Goal: Task Accomplishment & Management: Manage account settings

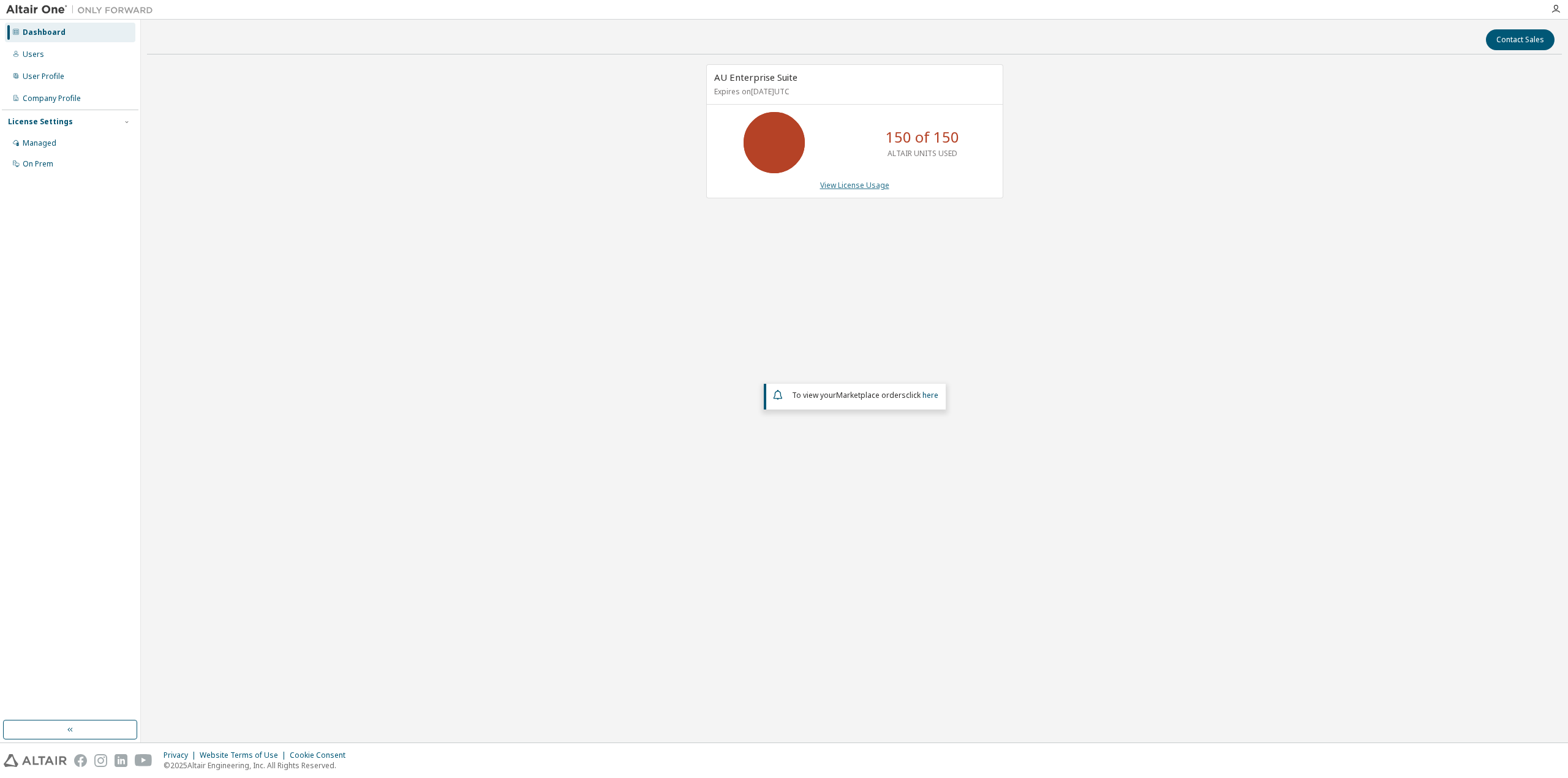
click at [860, 190] on link "View License Usage" at bounding box center [854, 185] width 69 height 10
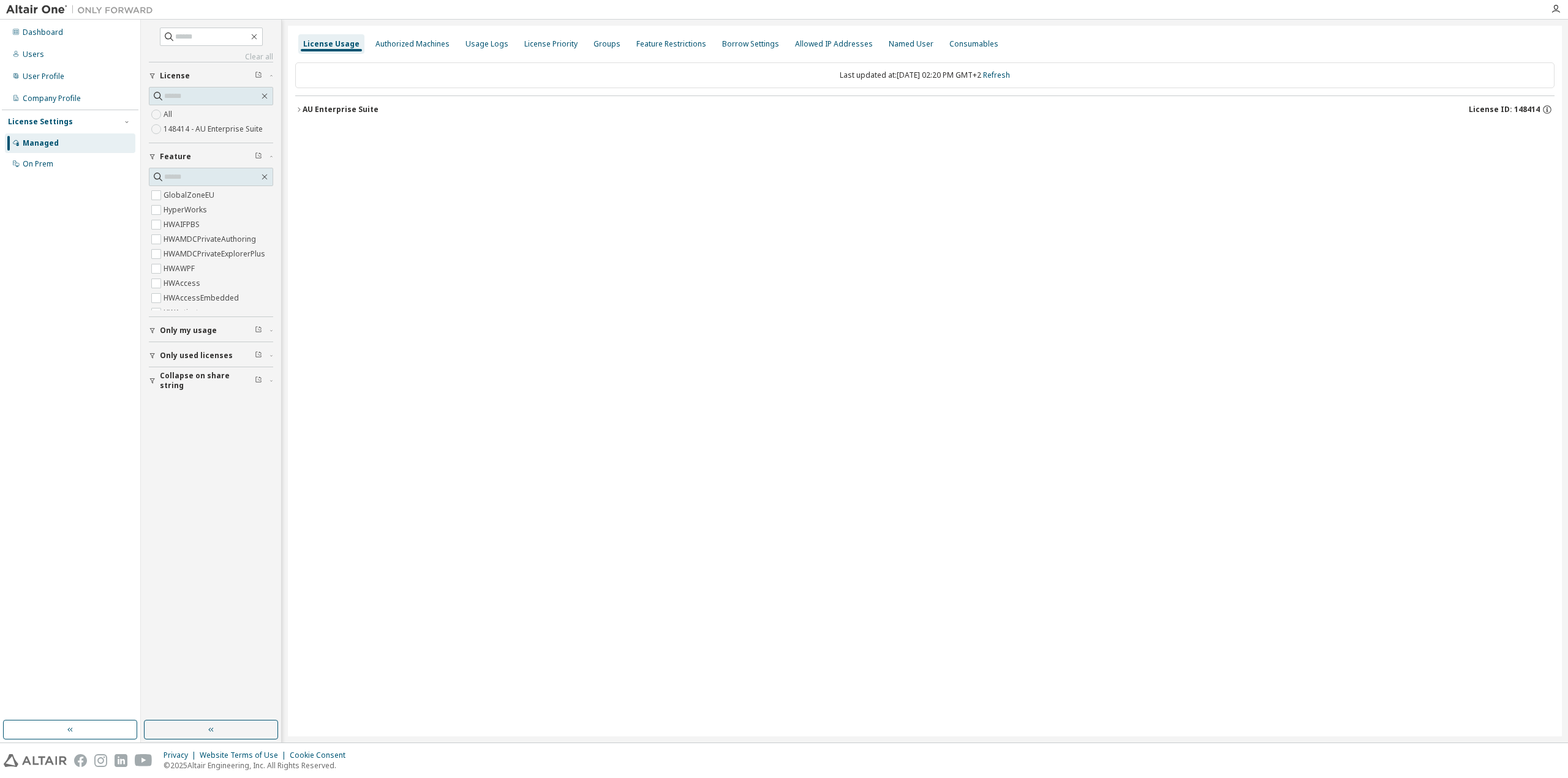
click at [300, 109] on icon "button" at bounding box center [298, 108] width 3 height 4
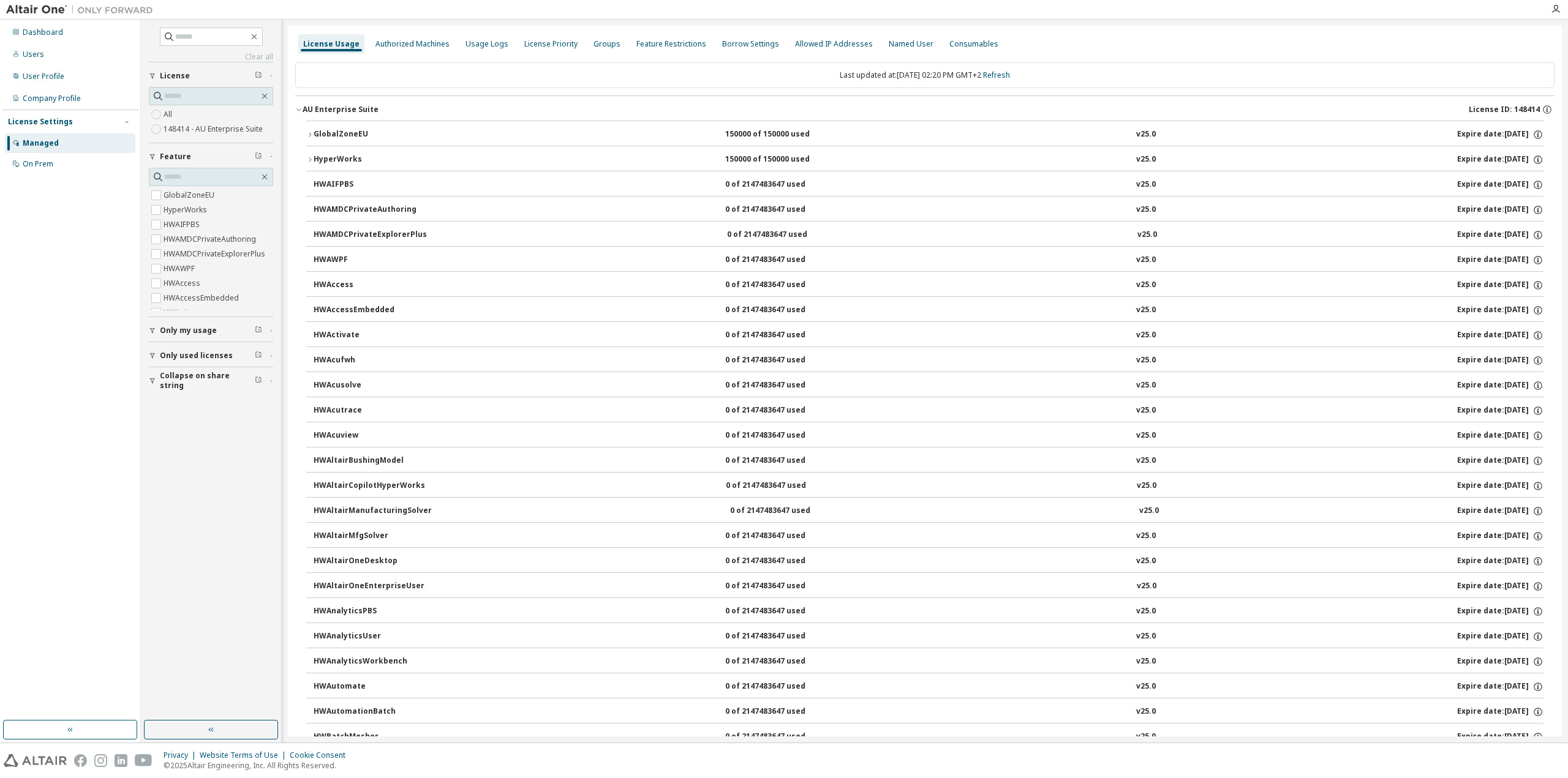
click at [311, 158] on icon "button" at bounding box center [309, 160] width 8 height 8
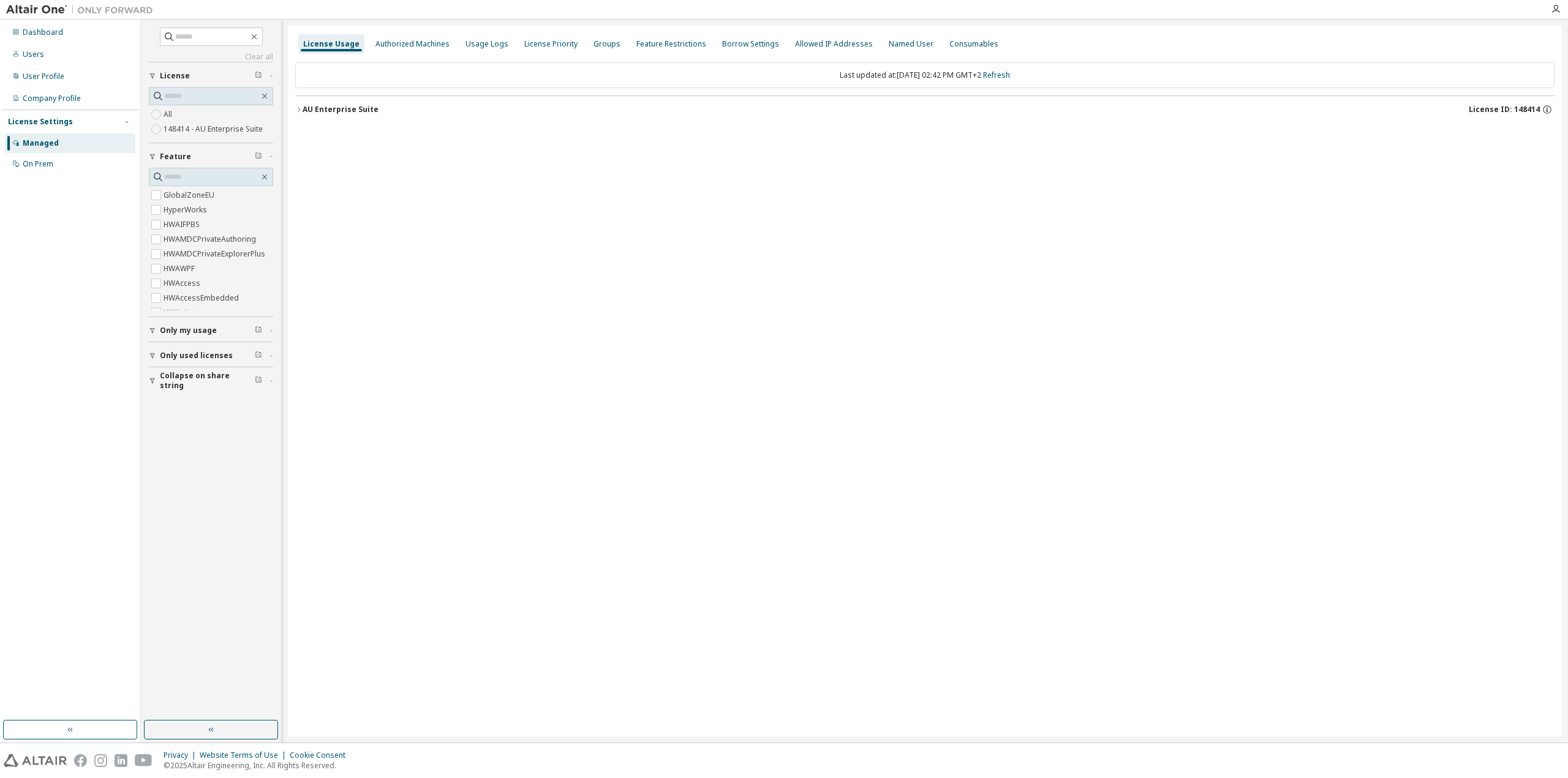
click at [299, 111] on icon "button" at bounding box center [298, 109] width 8 height 8
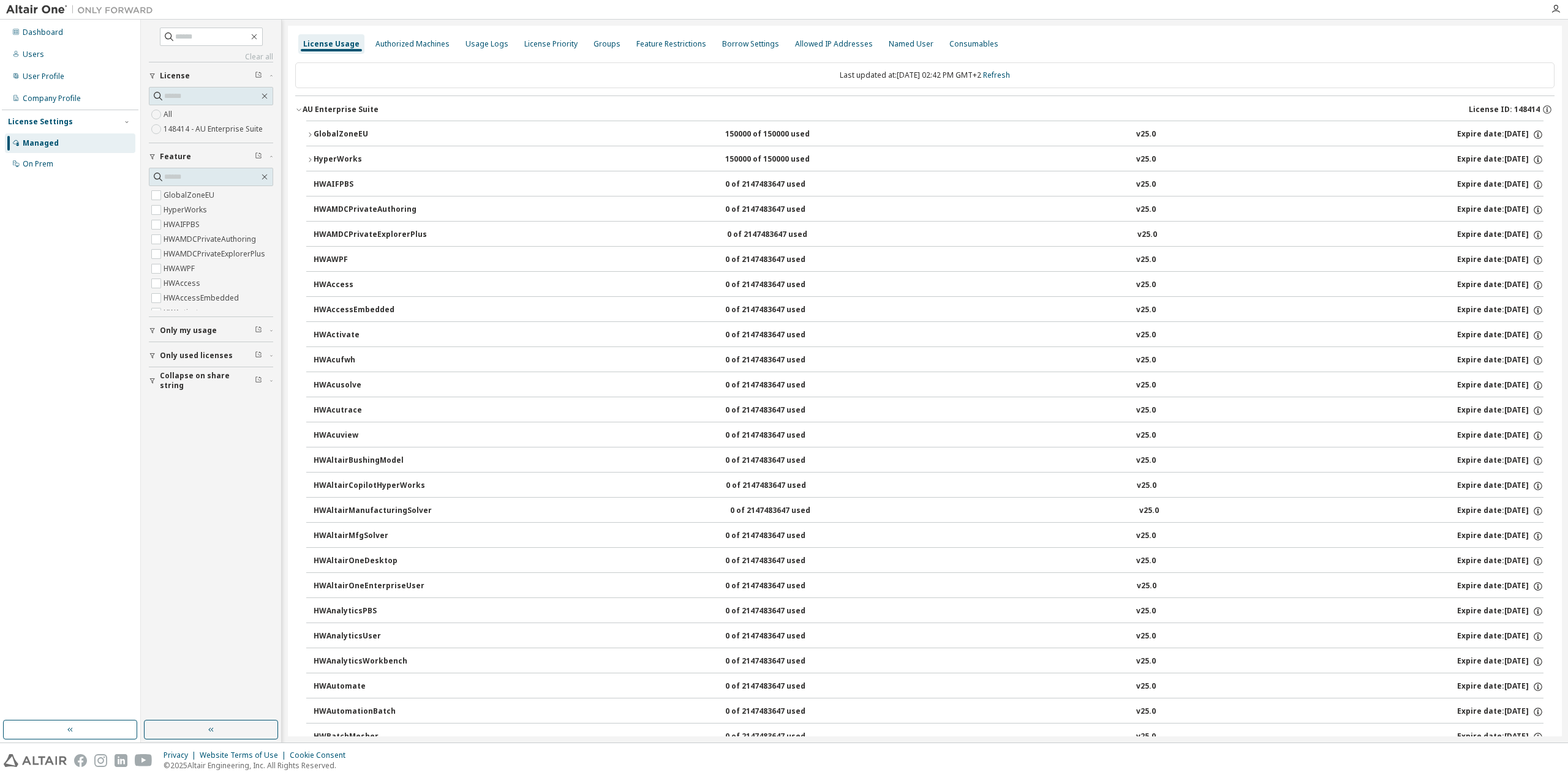
click at [310, 161] on icon "button" at bounding box center [309, 159] width 3 height 4
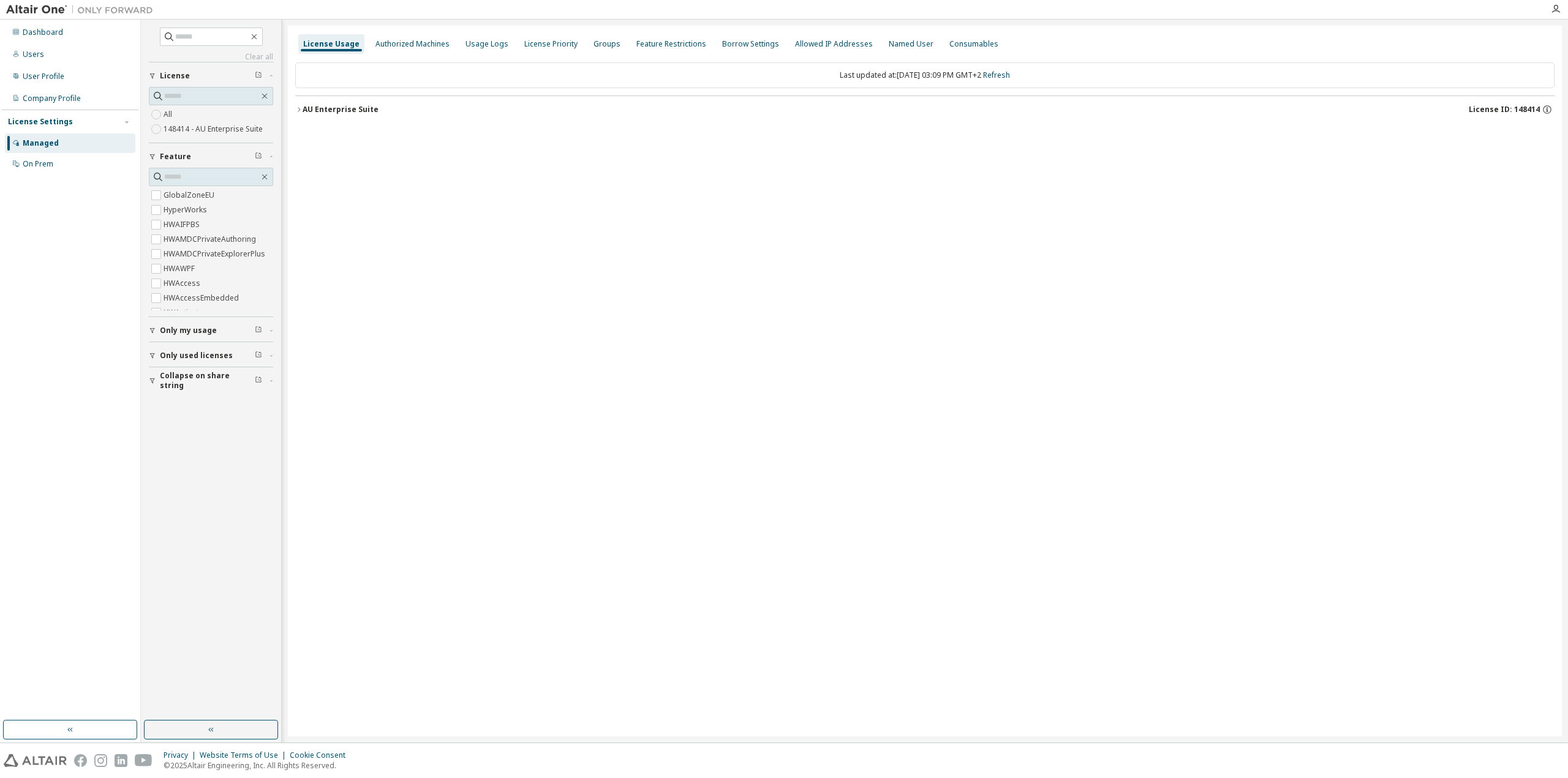
click at [303, 109] on div "AU Enterprise Suite" at bounding box center [340, 109] width 76 height 9
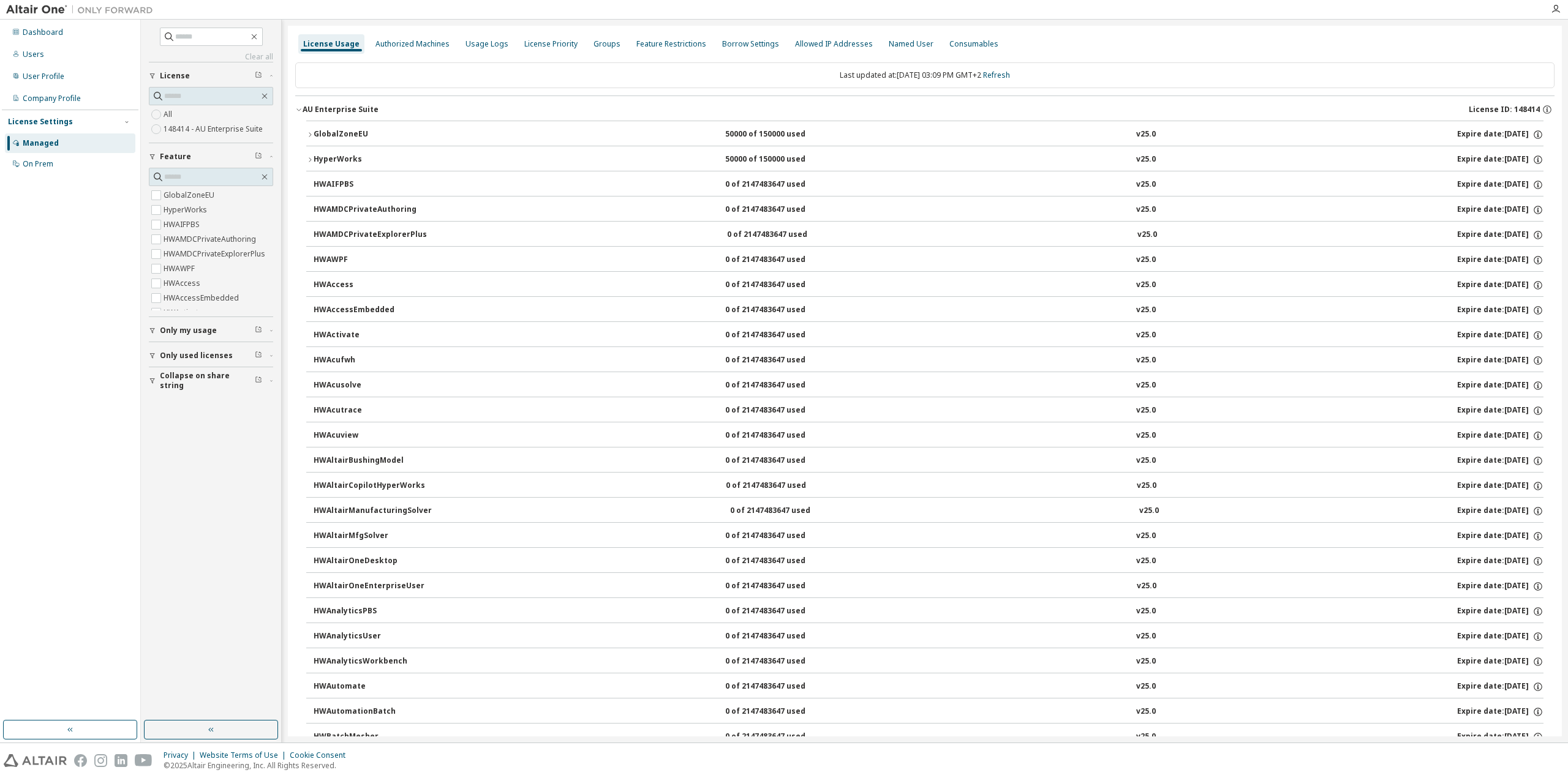
click at [310, 133] on icon "button" at bounding box center [309, 134] width 8 height 8
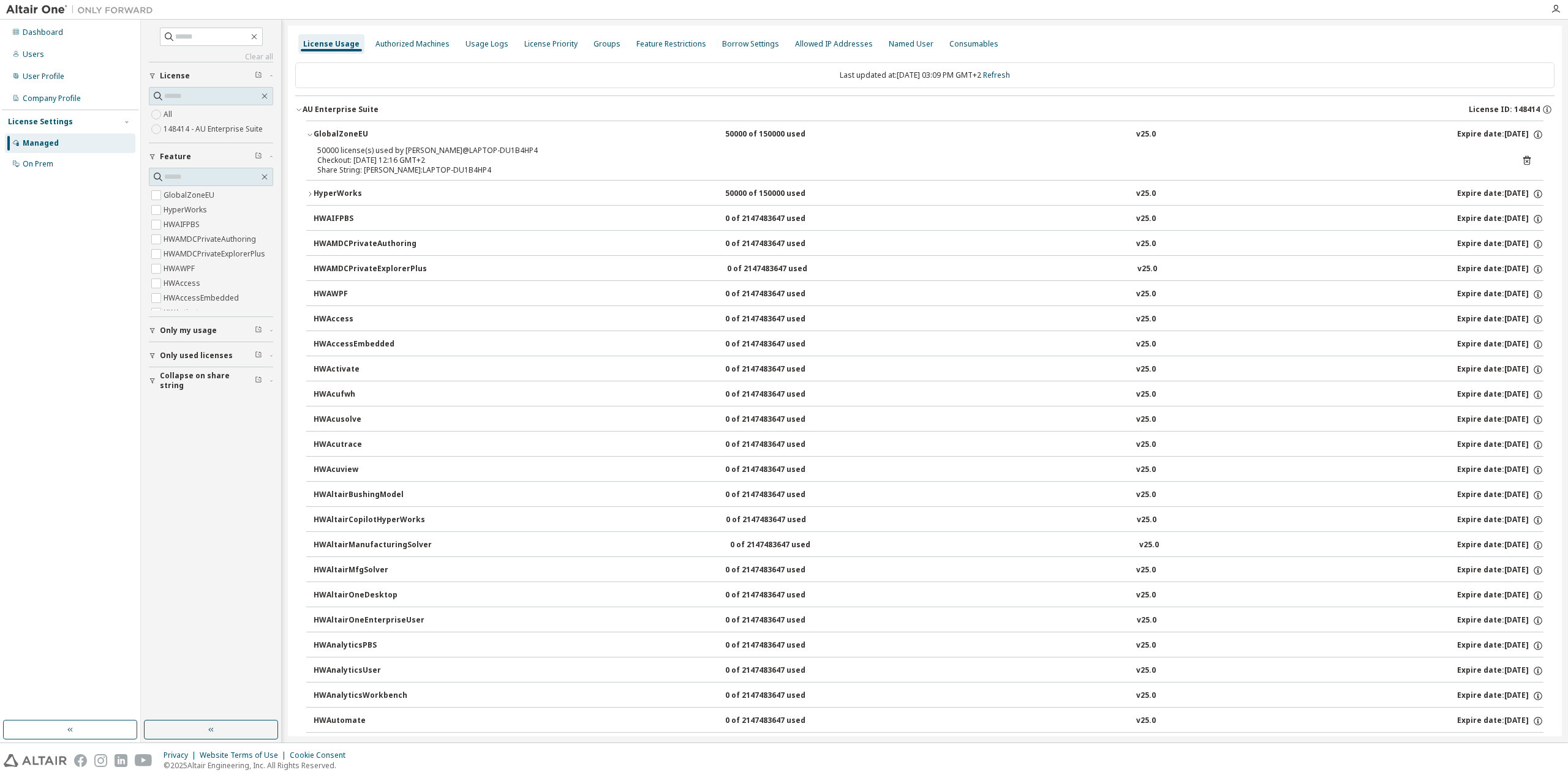
click at [314, 189] on div "HyperWorks" at bounding box center [368, 194] width 110 height 11
